Goal: Information Seeking & Learning: Get advice/opinions

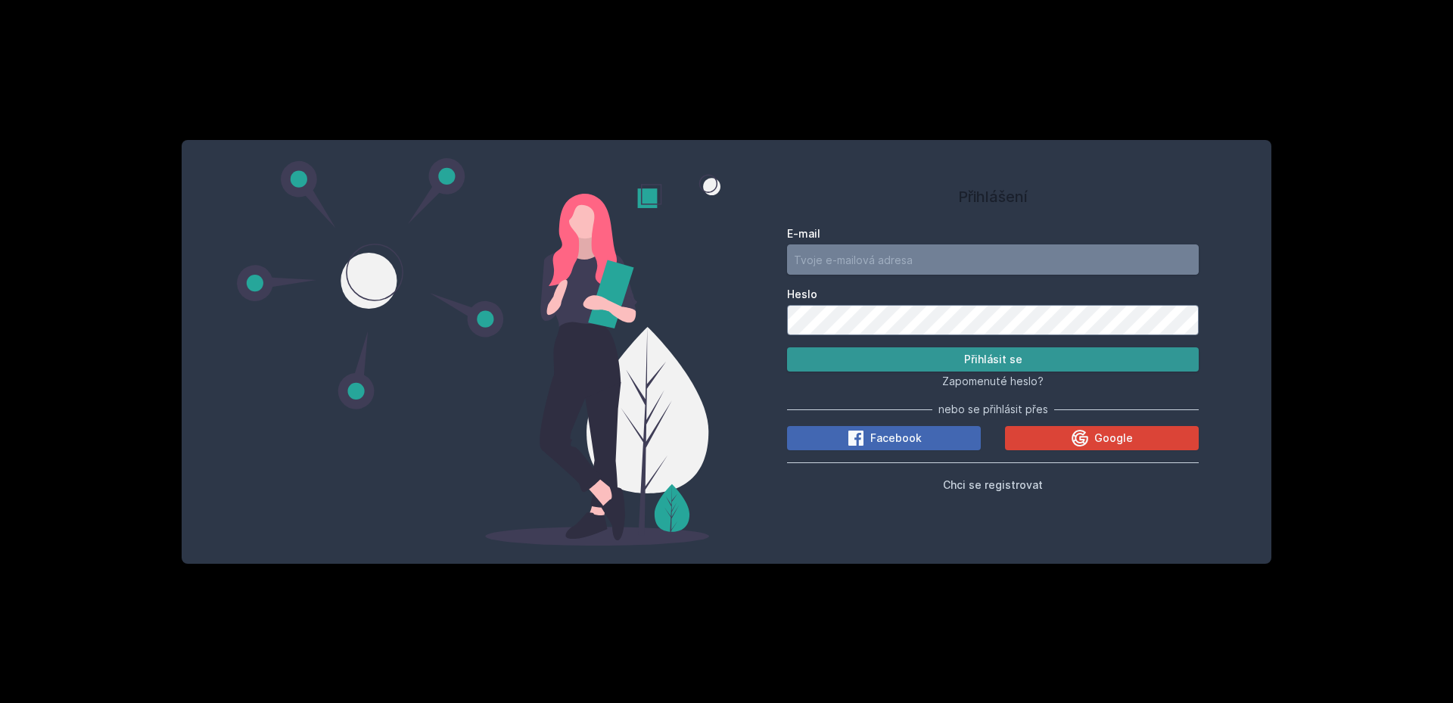
type input "[EMAIL_ADDRESS][DOMAIN_NAME]"
click at [896, 364] on button "Přihlásit se" at bounding box center [993, 359] width 412 height 24
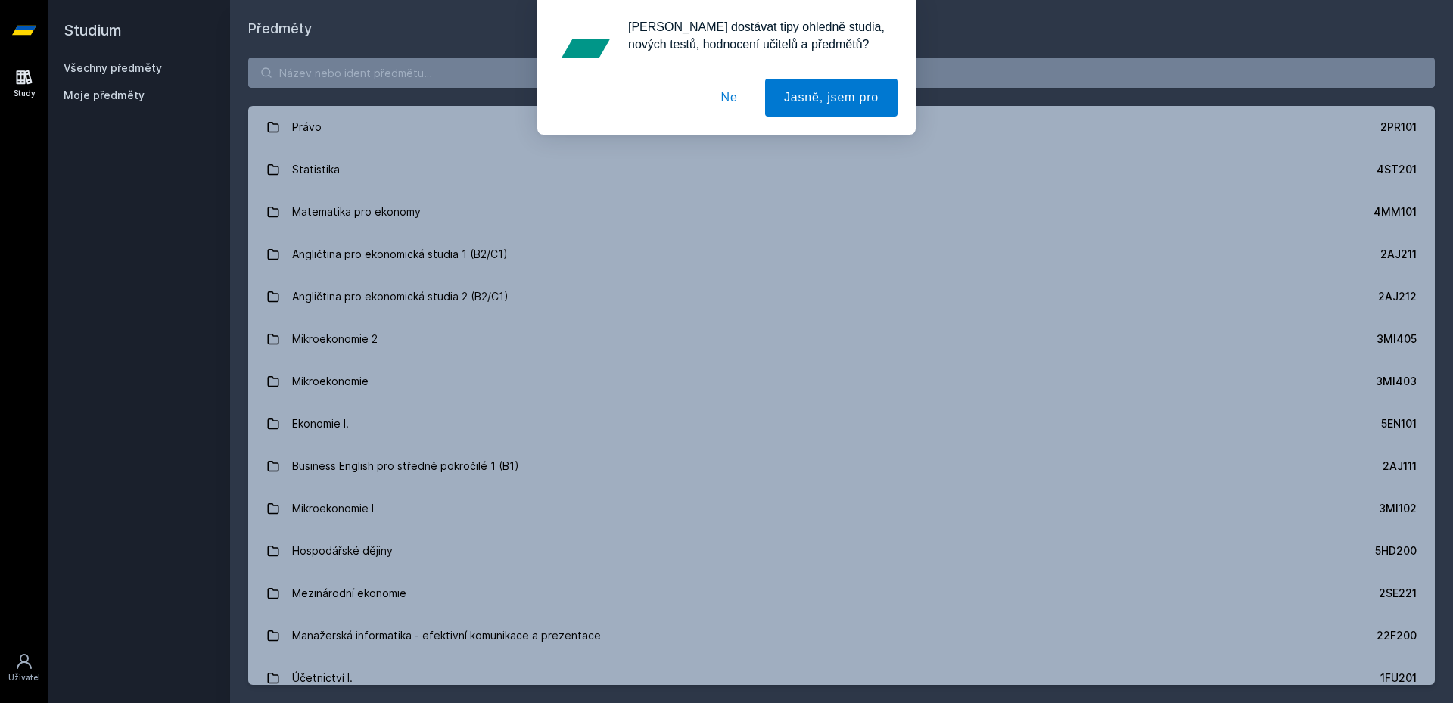
click at [724, 87] on button "Ne" at bounding box center [729, 98] width 54 height 38
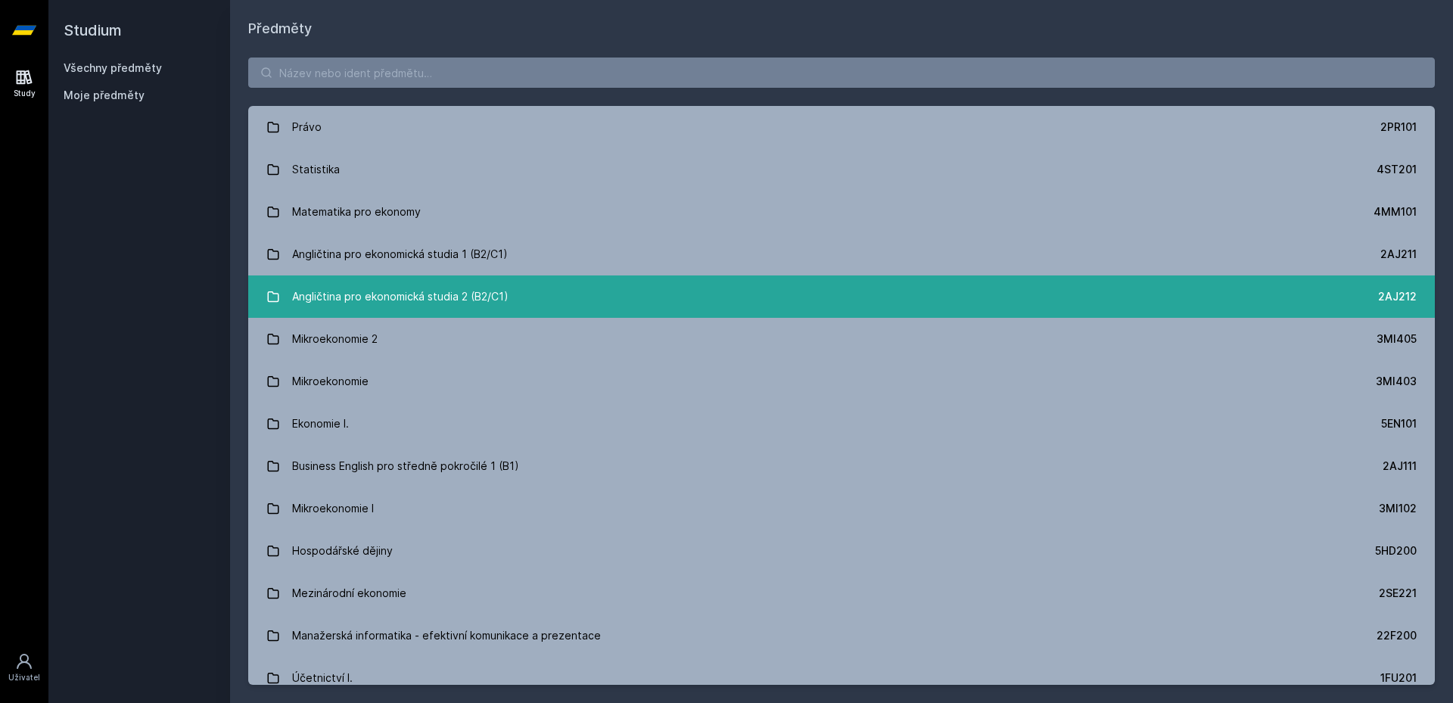
click at [552, 300] on link "Angličtina pro ekonomická studia 2 (B2/C1) 2AJ212" at bounding box center [841, 297] width 1187 height 42
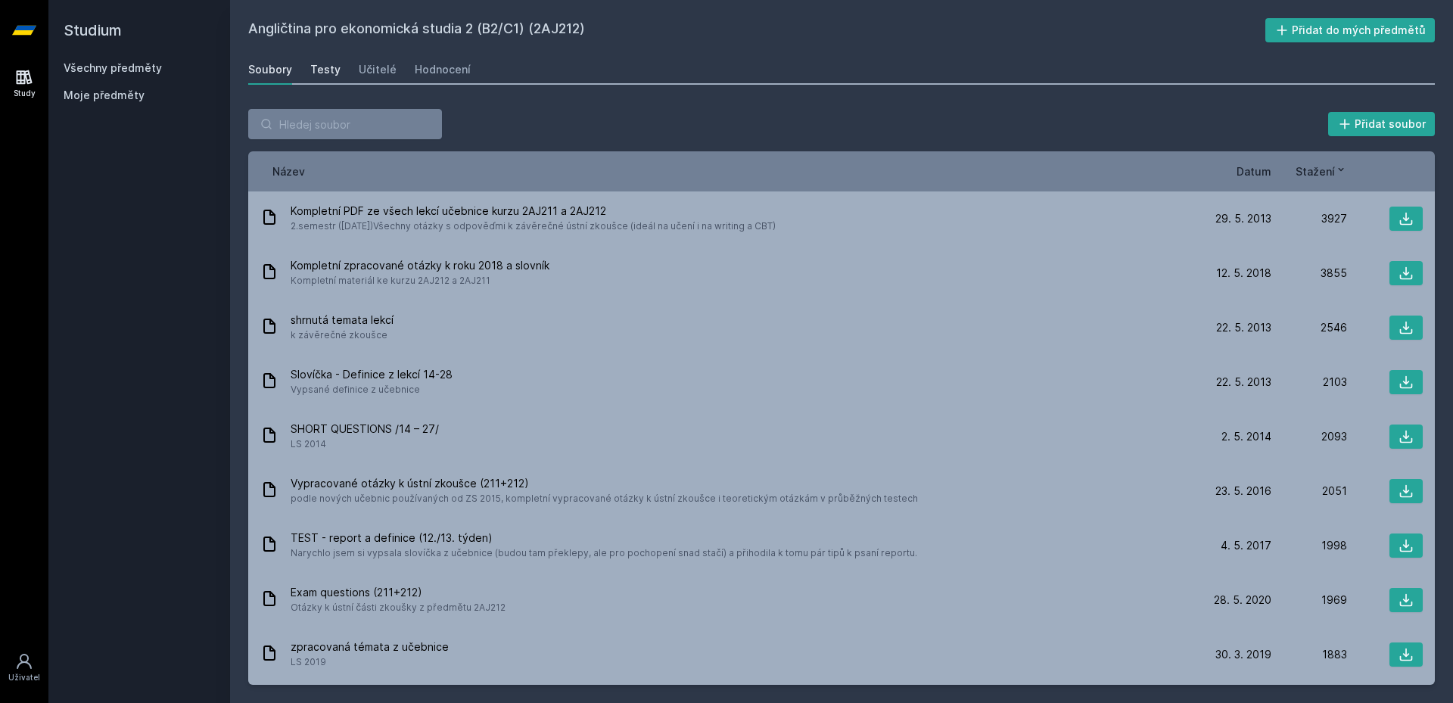
click at [325, 75] on div "Testy" at bounding box center [325, 69] width 30 height 15
click at [350, 72] on div "Soubory Testy Učitelé Hodnocení" at bounding box center [841, 69] width 1187 height 30
click at [371, 69] on div "Učitelé" at bounding box center [378, 69] width 38 height 15
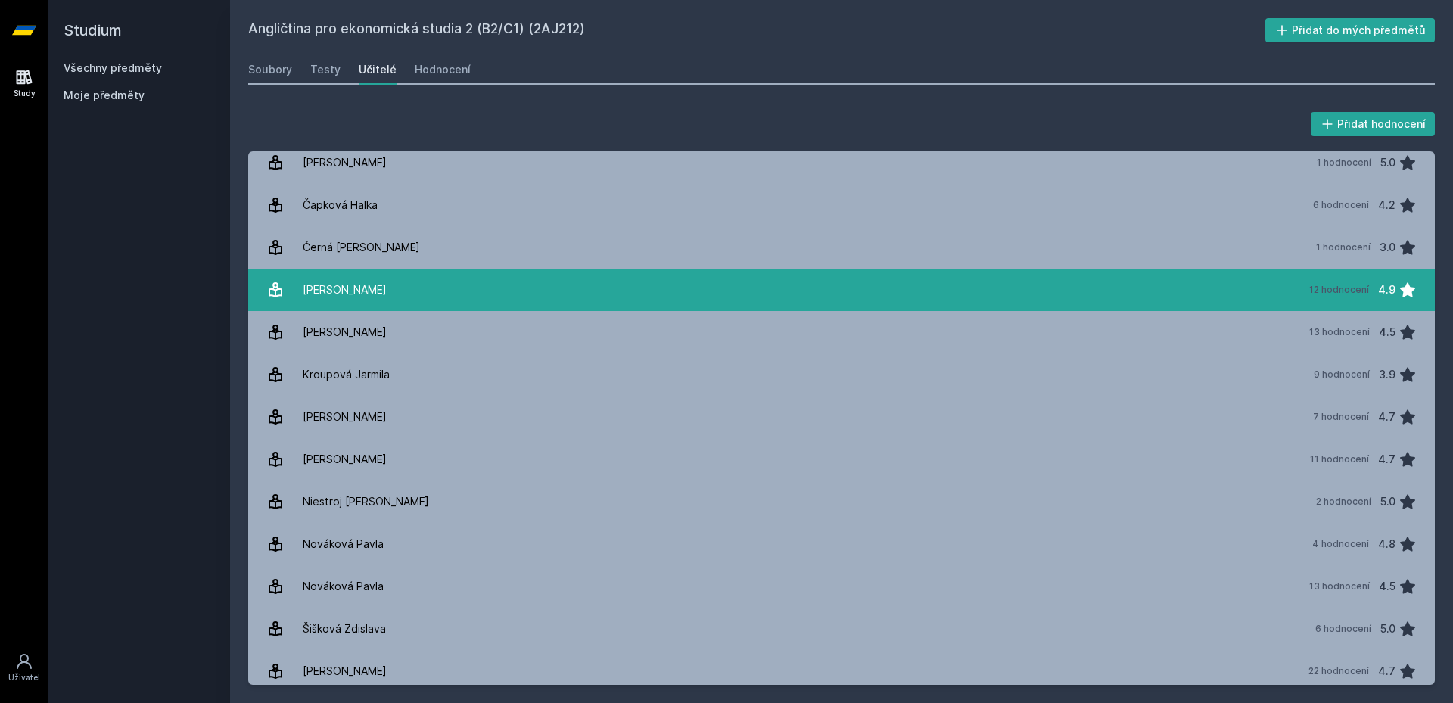
scroll to position [53, 0]
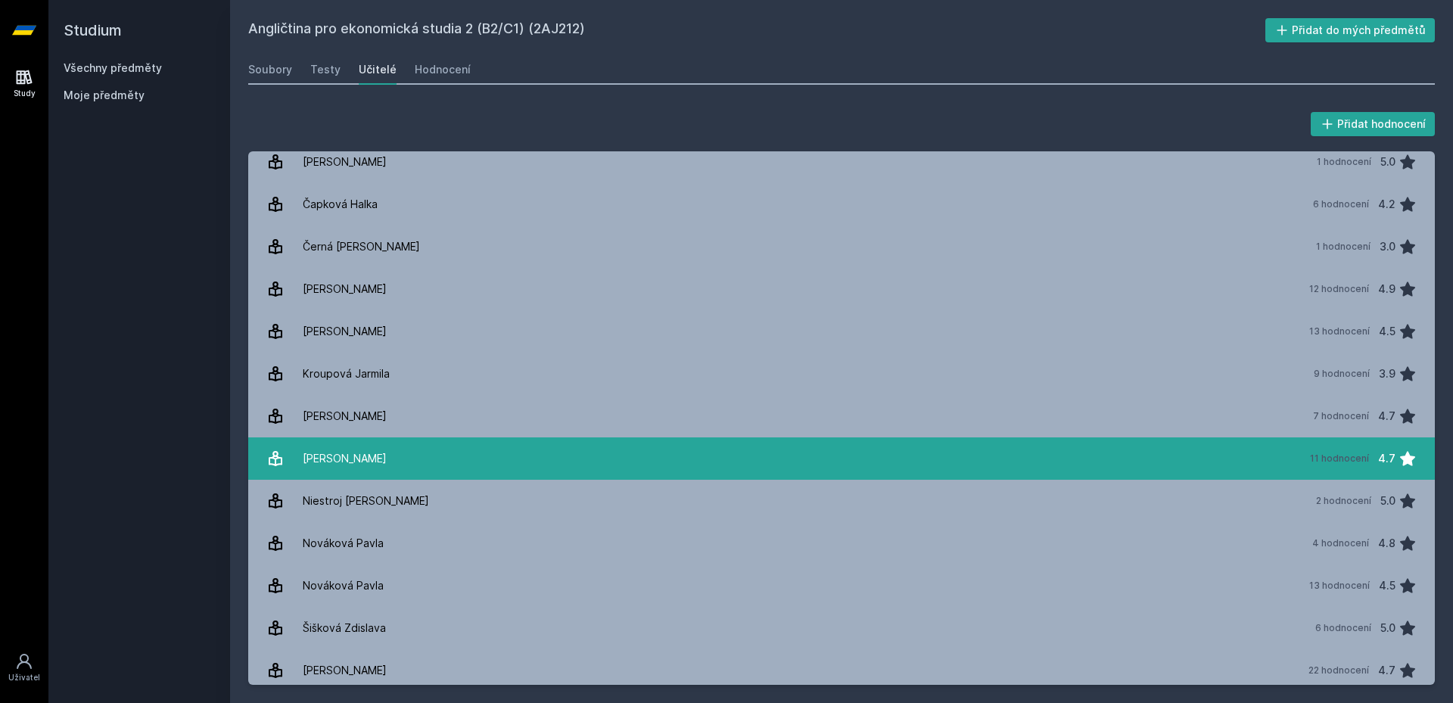
click at [407, 443] on link "[PERSON_NAME] 11 hodnocení 4.7" at bounding box center [841, 458] width 1187 height 42
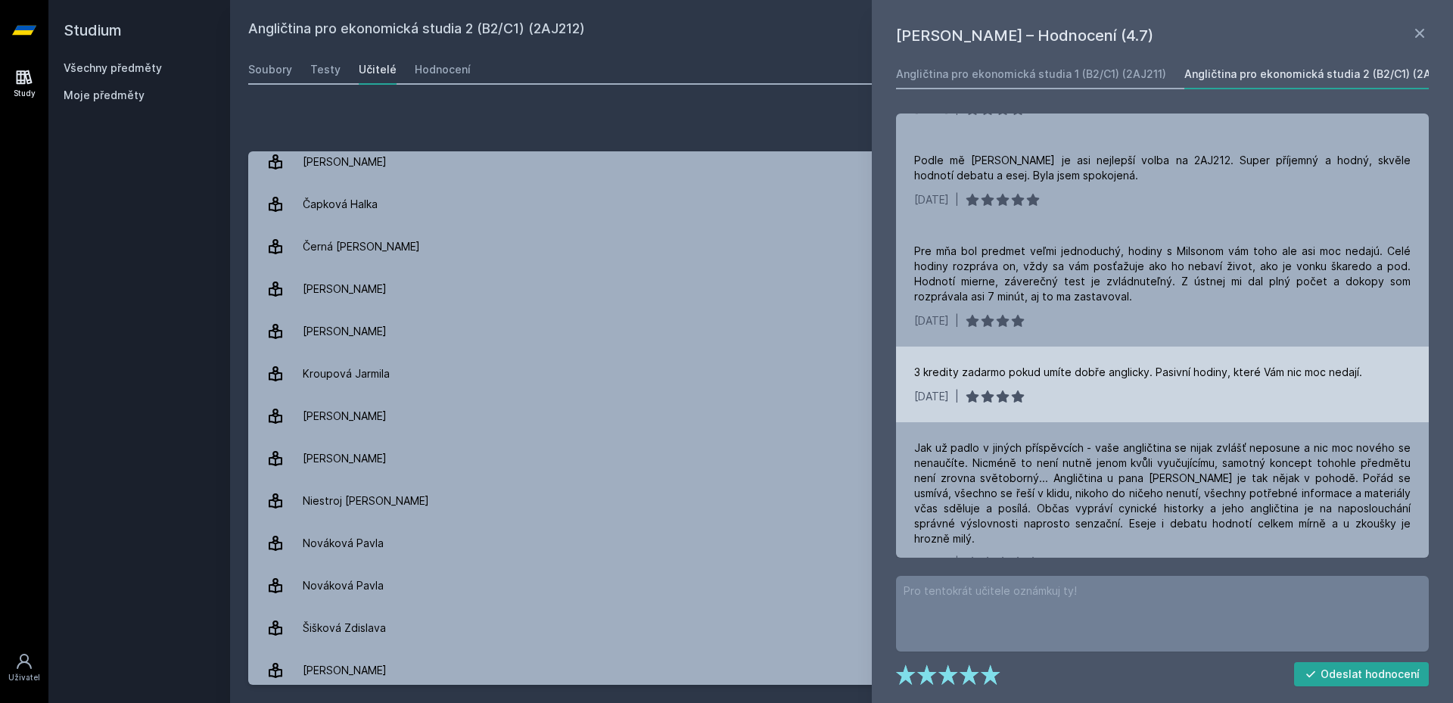
scroll to position [367, 0]
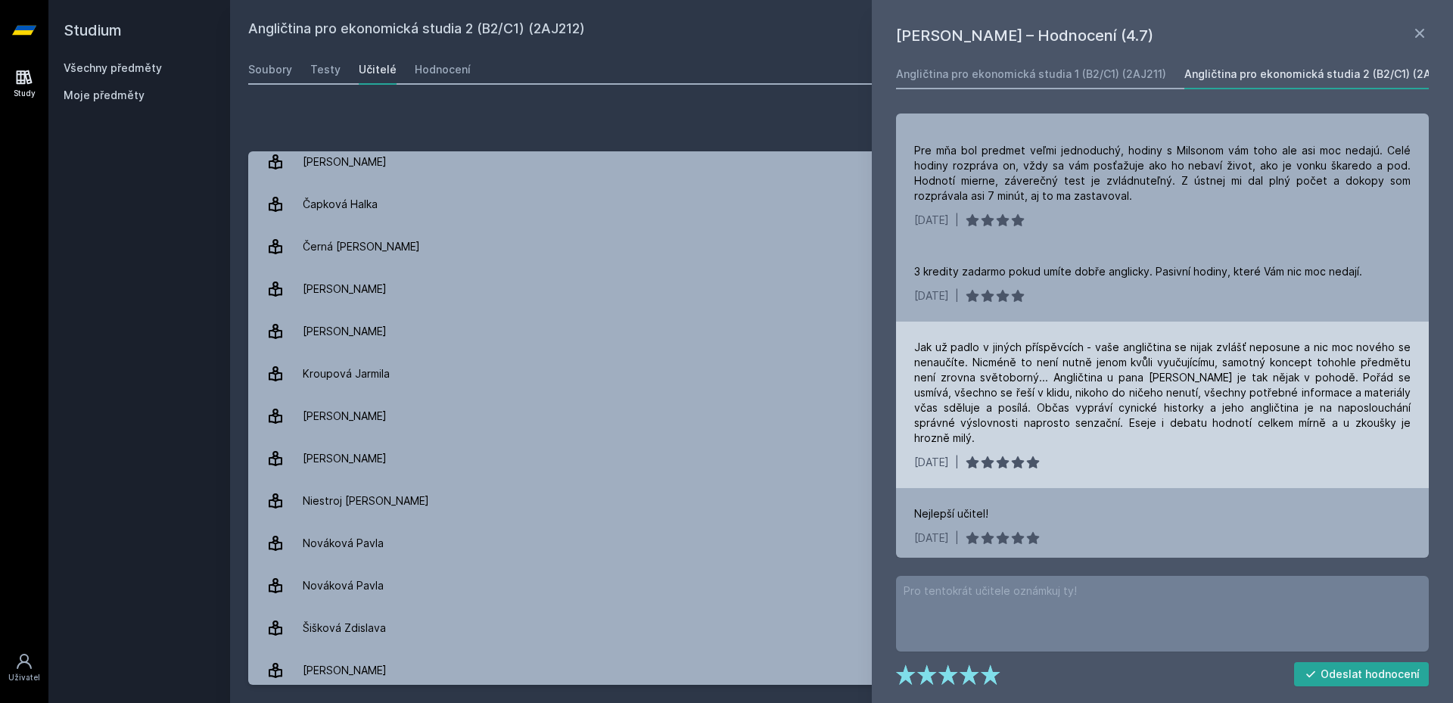
click at [1094, 409] on div "Jak už padlo v jiných příspěvcích - vaše angličtina se nijak zvlášť neposune a …" at bounding box center [1162, 393] width 497 height 106
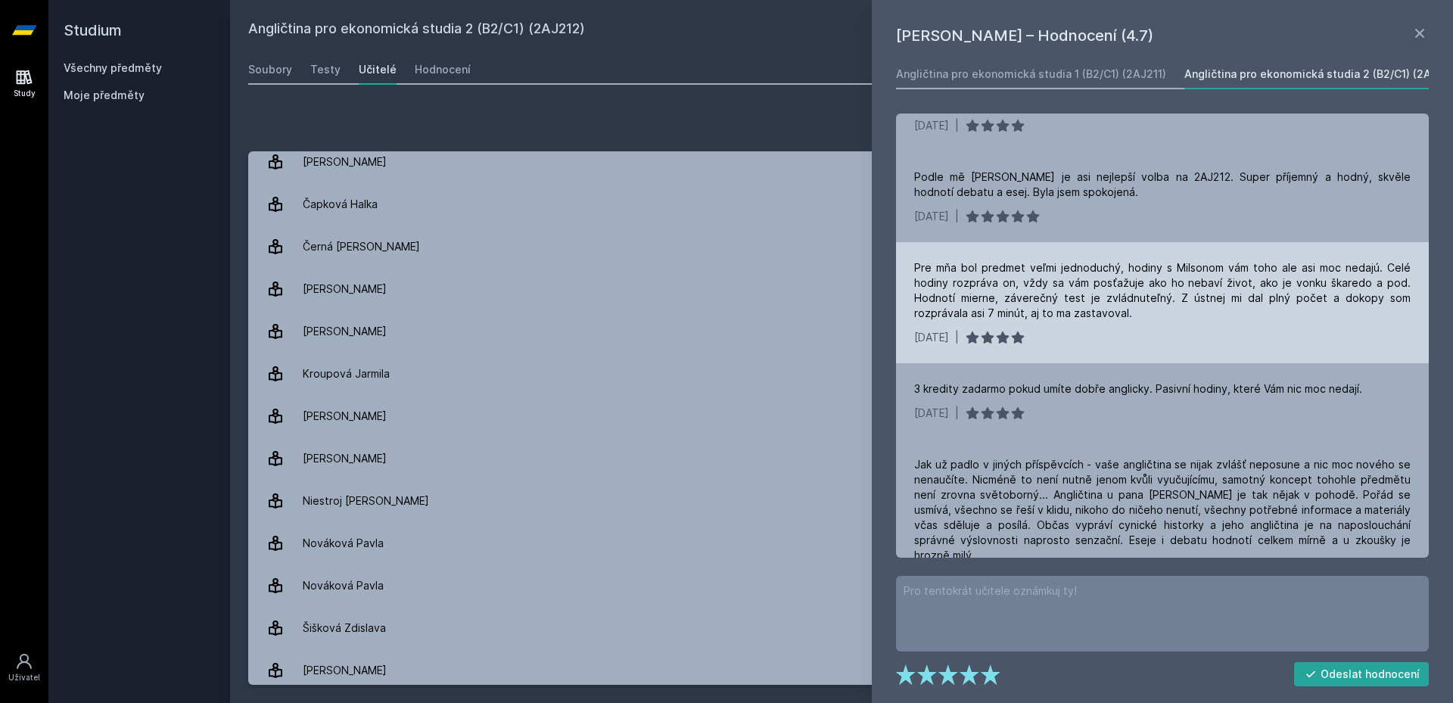
scroll to position [0, 0]
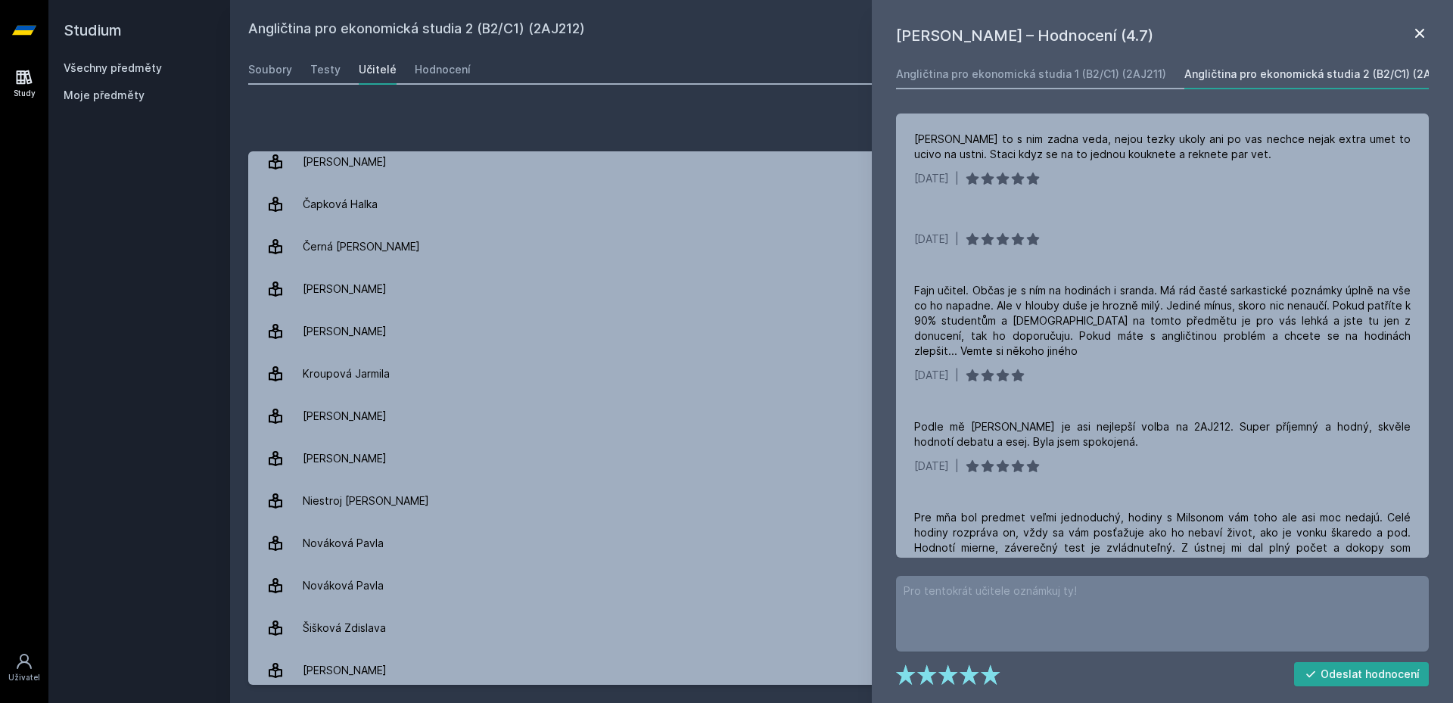
click at [1421, 36] on icon at bounding box center [1420, 33] width 18 height 18
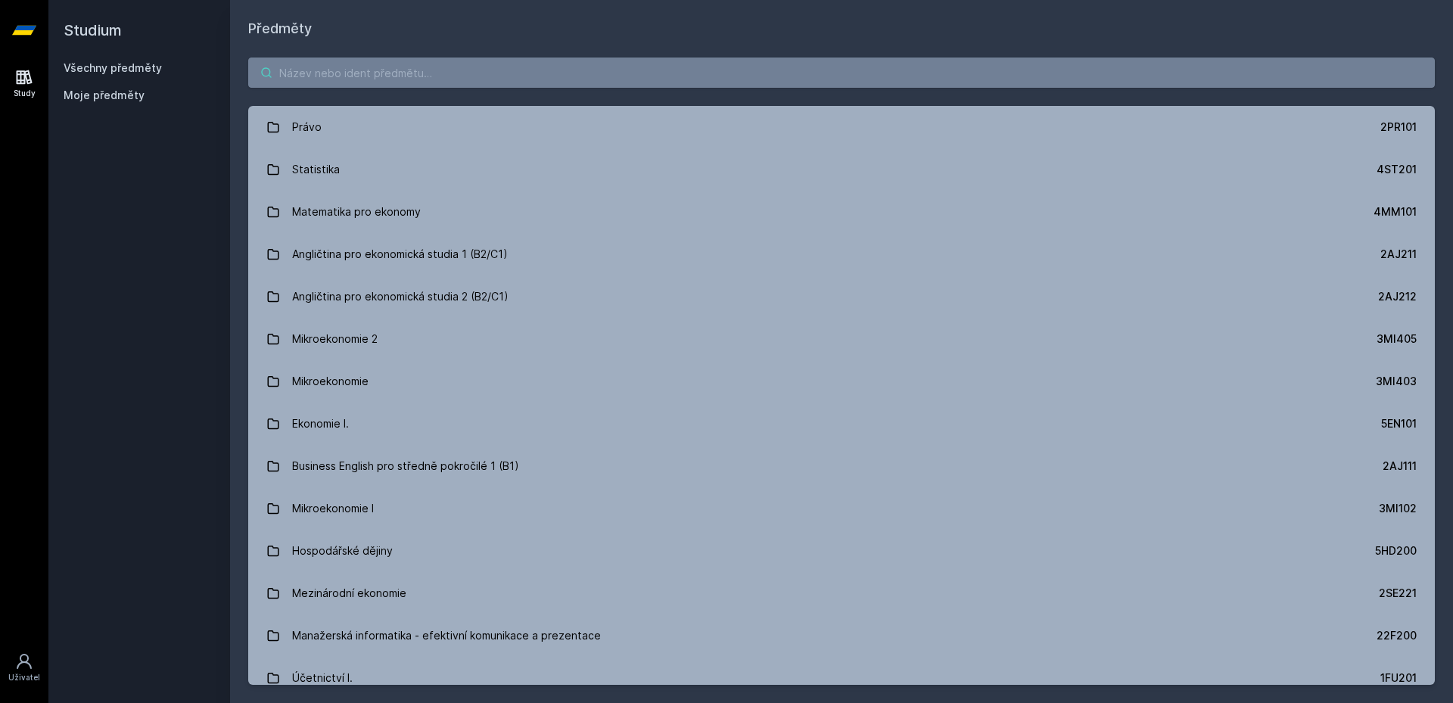
click at [561, 75] on input "search" at bounding box center [841, 73] width 1187 height 30
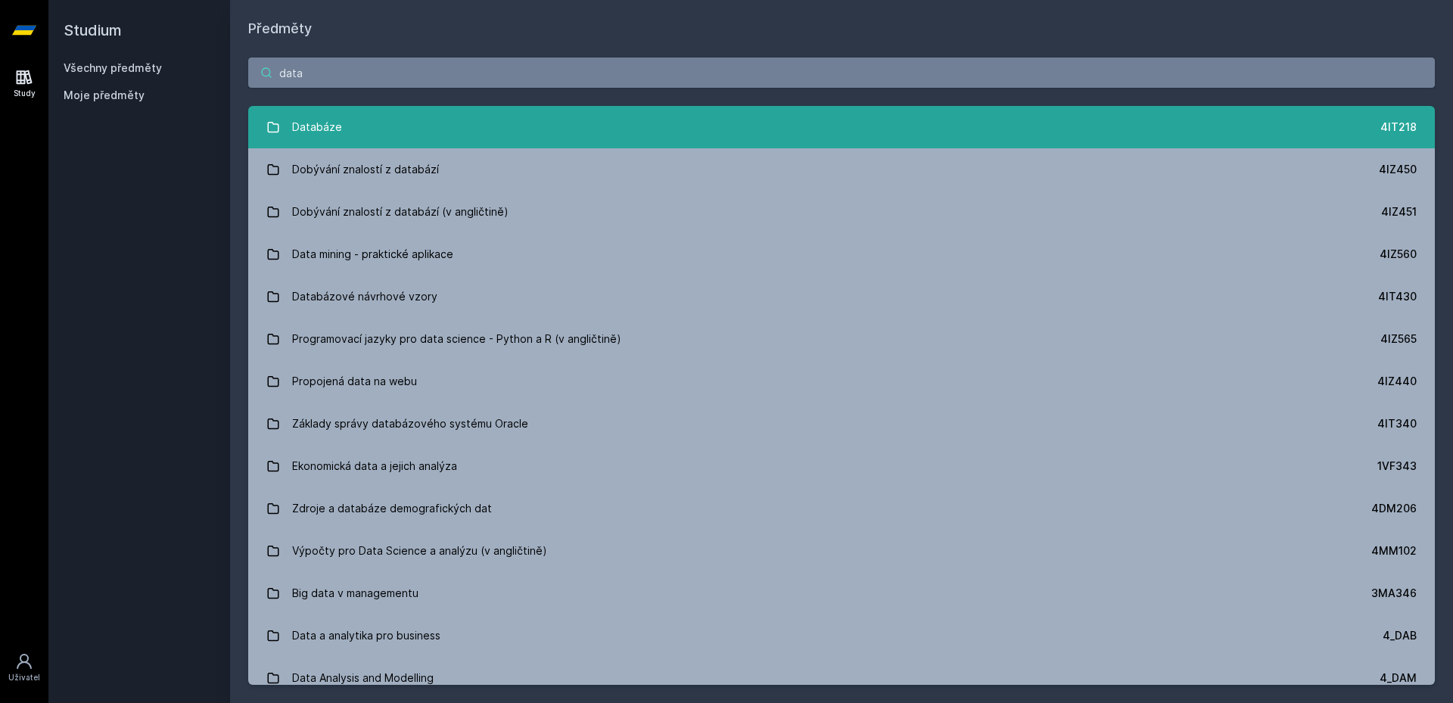
type input "data"
click at [353, 145] on link "Databáze 4IT218" at bounding box center [841, 127] width 1187 height 42
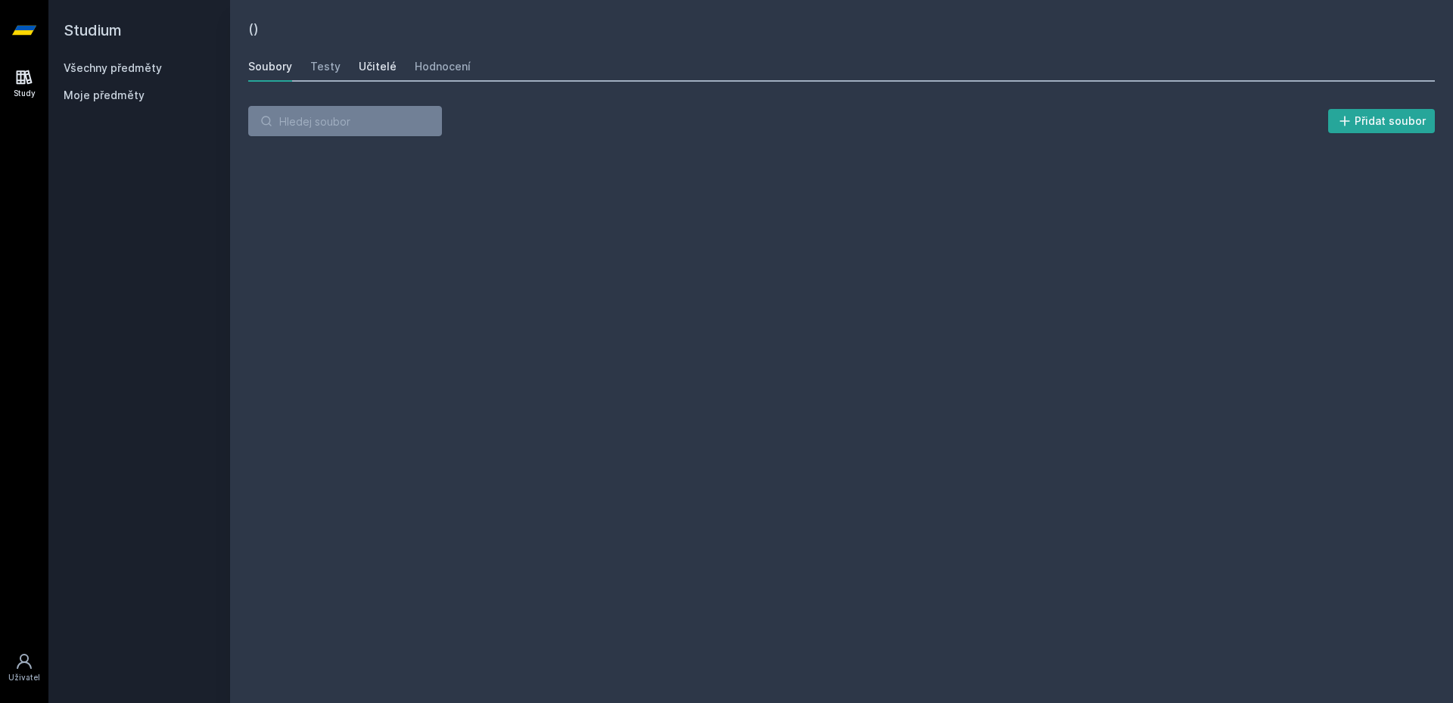
click at [379, 67] on div "Učitelé" at bounding box center [378, 66] width 38 height 15
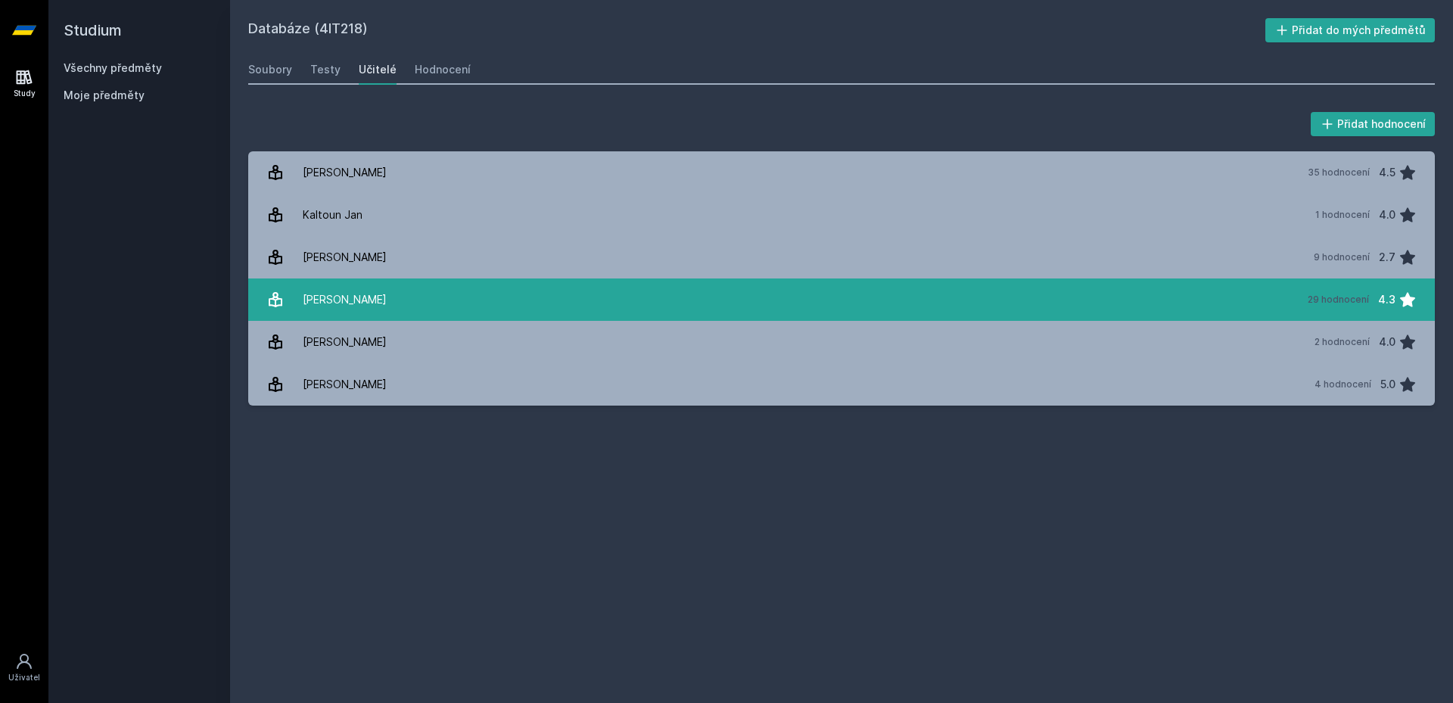
click at [402, 295] on link "[PERSON_NAME] 29 hodnocení 4.3" at bounding box center [841, 300] width 1187 height 42
